Goal: Task Accomplishment & Management: Manage account settings

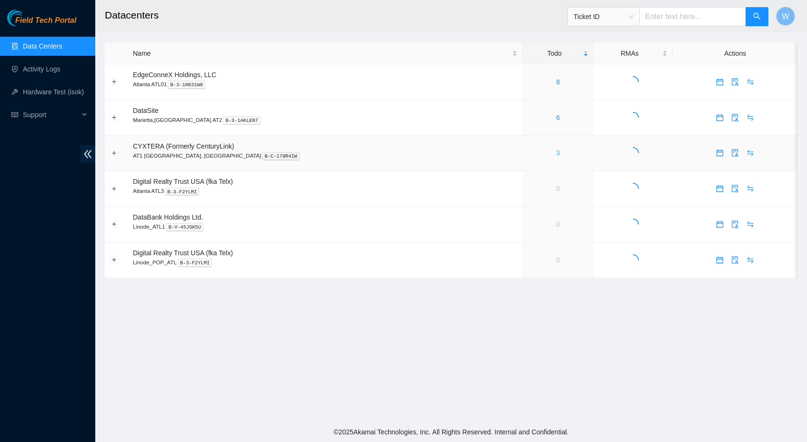
click at [556, 153] on link "3" at bounding box center [558, 153] width 4 height 8
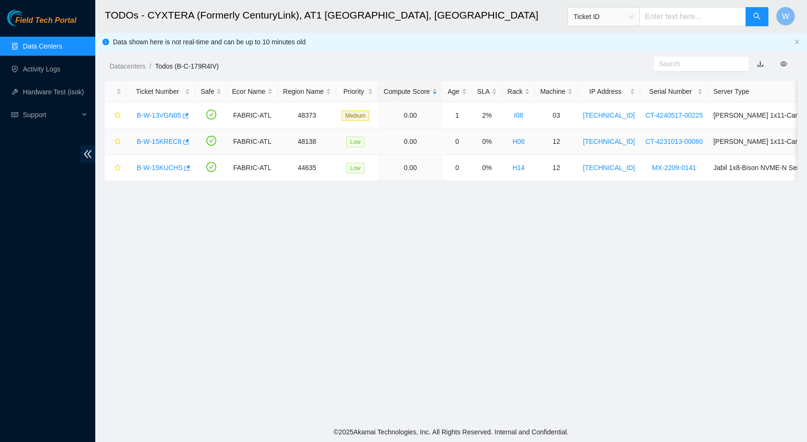
click at [171, 139] on link "B-W-15KREC8" at bounding box center [159, 142] width 45 height 8
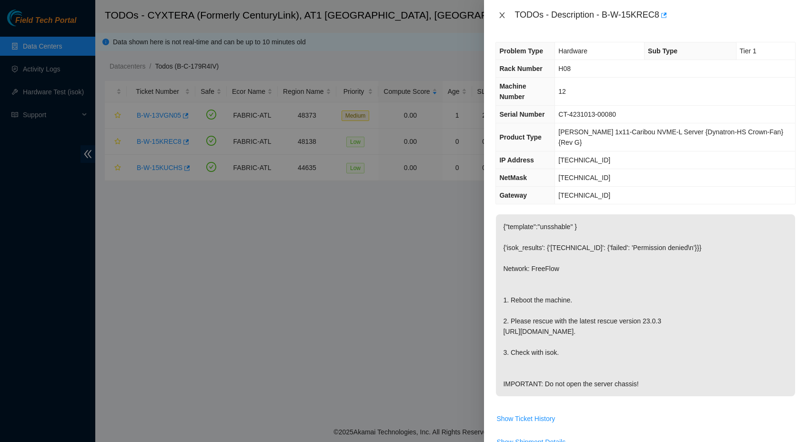
click at [498, 12] on button "Close" at bounding box center [502, 15] width 13 height 9
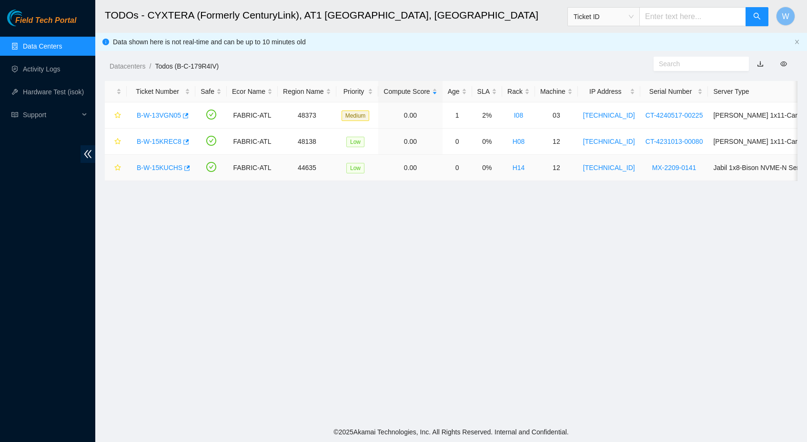
click at [146, 167] on link "B-W-15KUCHS" at bounding box center [160, 168] width 46 height 8
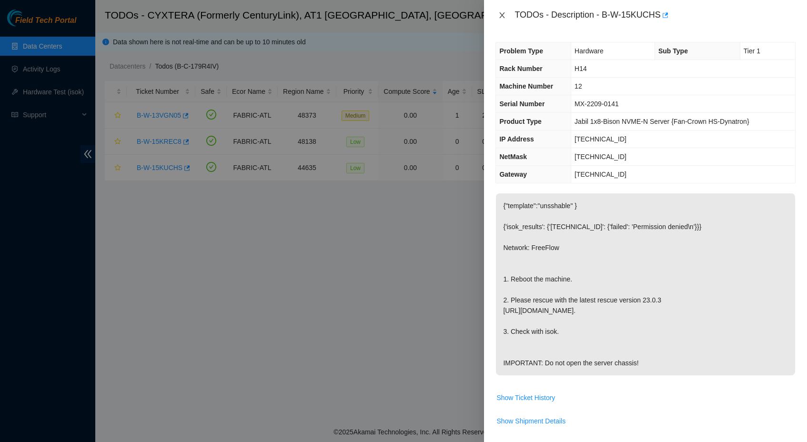
click at [501, 16] on icon "close" at bounding box center [502, 15] width 8 height 8
